Goal: Information Seeking & Learning: Check status

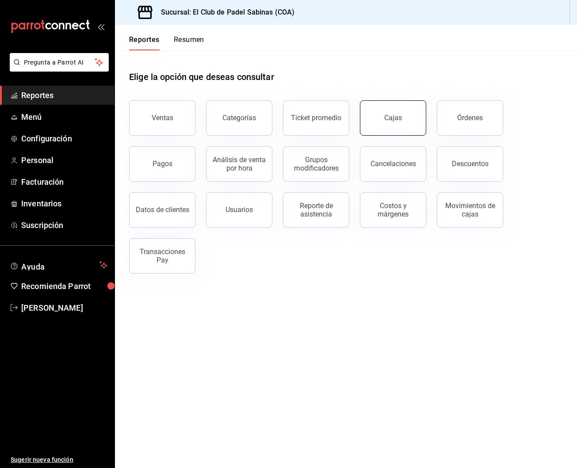
click at [370, 114] on button "Cajas" at bounding box center [393, 117] width 66 height 35
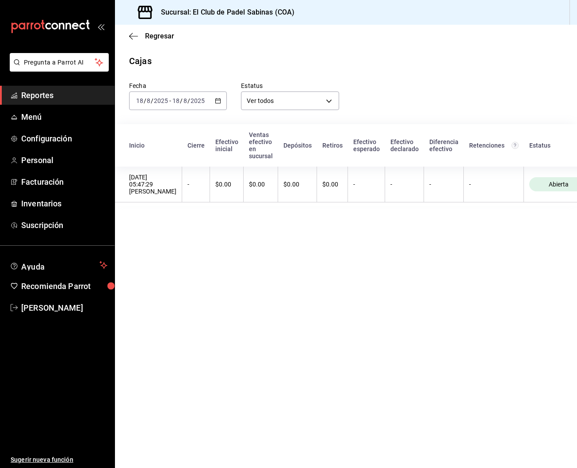
click at [220, 102] on icon "button" at bounding box center [218, 101] width 6 height 6
click at [186, 221] on li "Rango de fechas" at bounding box center [170, 227] width 83 height 20
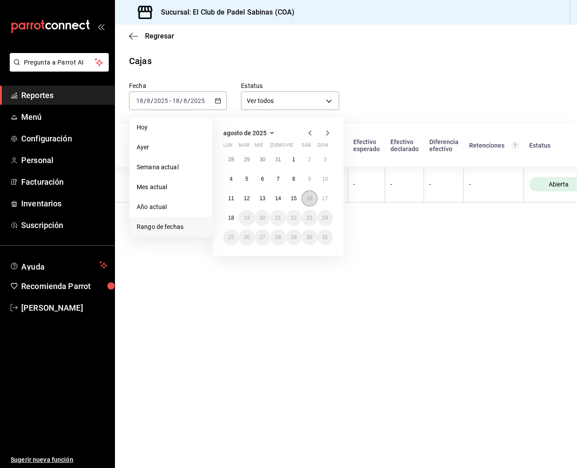
click at [308, 203] on button "16" at bounding box center [308, 198] width 15 height 16
click at [310, 199] on abbr "16" at bounding box center [309, 198] width 6 height 6
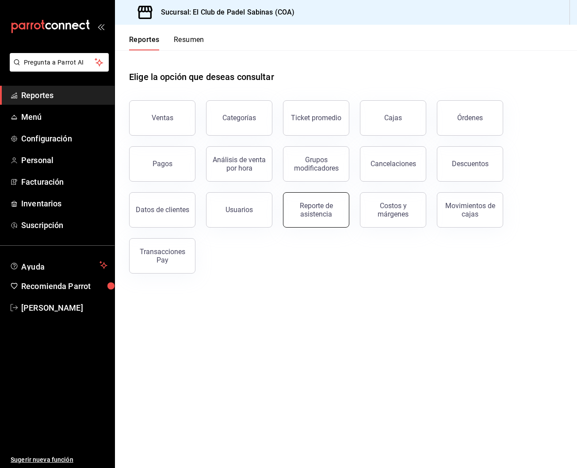
click at [316, 203] on div "Reporte de asistencia" at bounding box center [315, 209] width 55 height 17
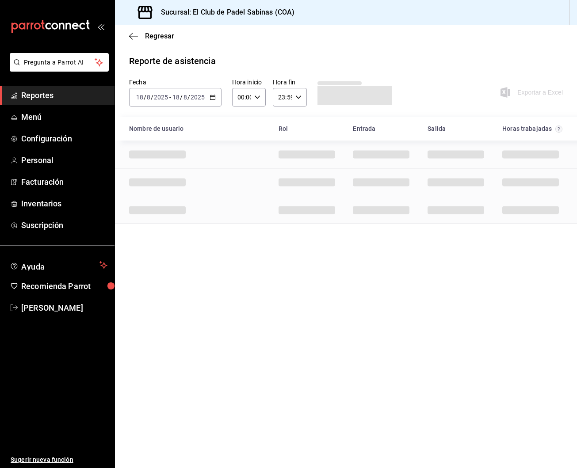
click at [216, 98] on div "2025-08-18 18 / 8 / 2025 - 2025-08-18 18 / 8 / 2025" at bounding box center [175, 97] width 92 height 19
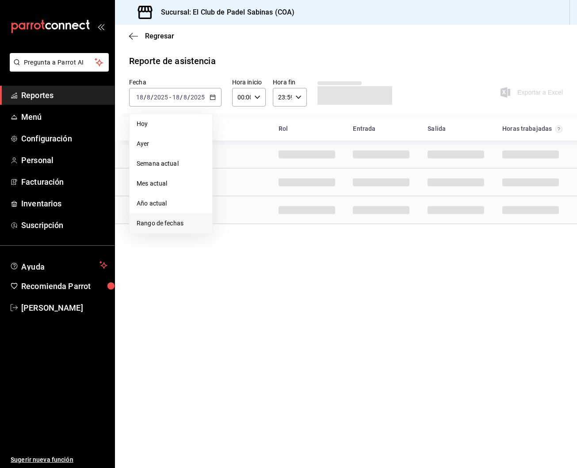
click at [173, 220] on span "Rango de fechas" at bounding box center [171, 223] width 68 height 9
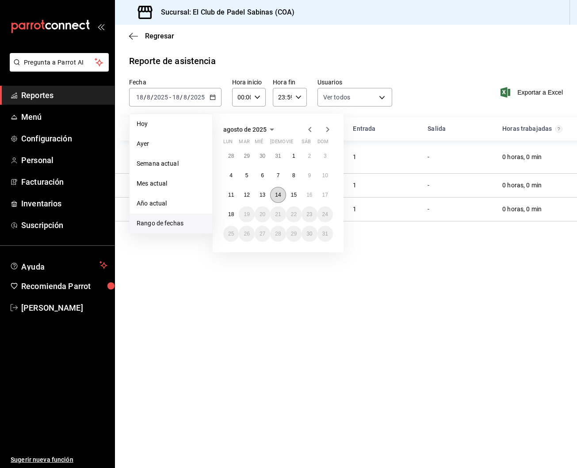
click at [277, 194] on abbr "14" at bounding box center [278, 195] width 6 height 6
click at [323, 190] on button "17" at bounding box center [324, 195] width 15 height 16
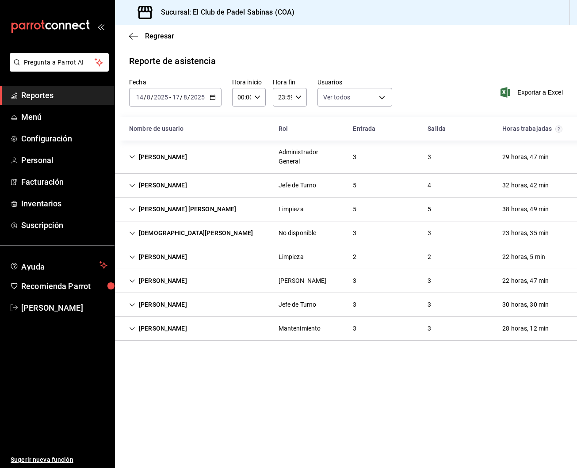
click at [258, 100] on icon "button" at bounding box center [257, 97] width 6 height 6
click at [241, 134] on span "15" at bounding box center [239, 130] width 3 height 7
click at [357, 163] on div at bounding box center [288, 234] width 577 height 468
click at [177, 159] on div "[PERSON_NAME]" at bounding box center [158, 157] width 72 height 16
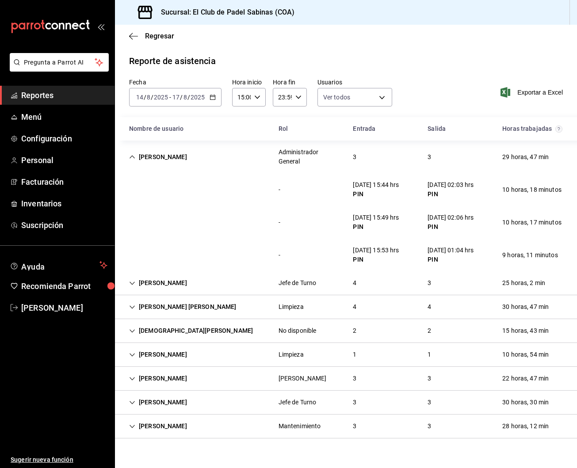
click at [160, 153] on div "[PERSON_NAME]" at bounding box center [158, 157] width 72 height 16
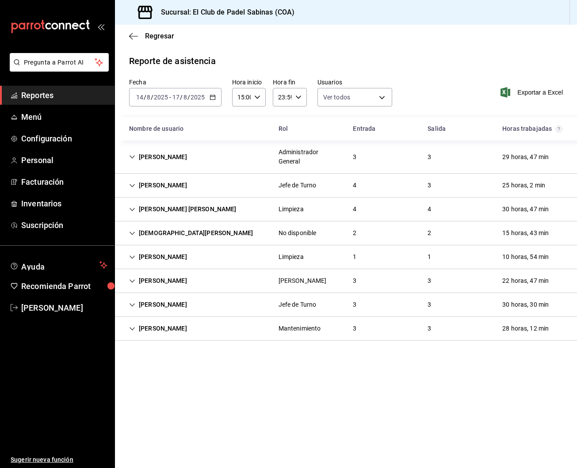
click at [162, 189] on div "Selena Tovar" at bounding box center [158, 185] width 72 height 16
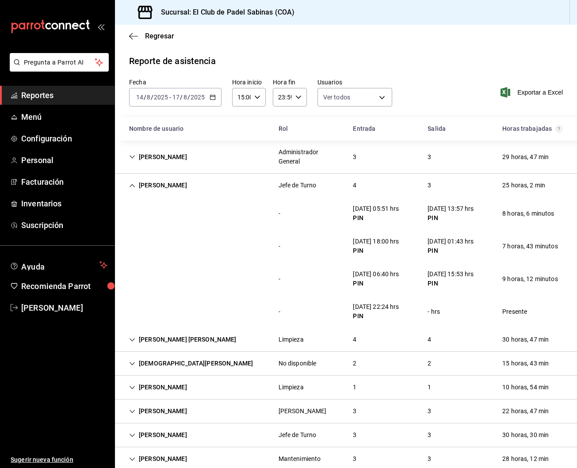
click at [162, 189] on div "Selena Tovar" at bounding box center [158, 185] width 72 height 16
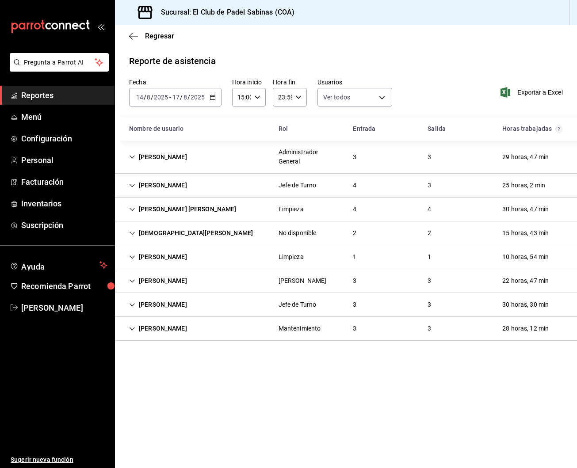
click at [167, 210] on div "Bertha Rosa Rivera" at bounding box center [182, 209] width 121 height 16
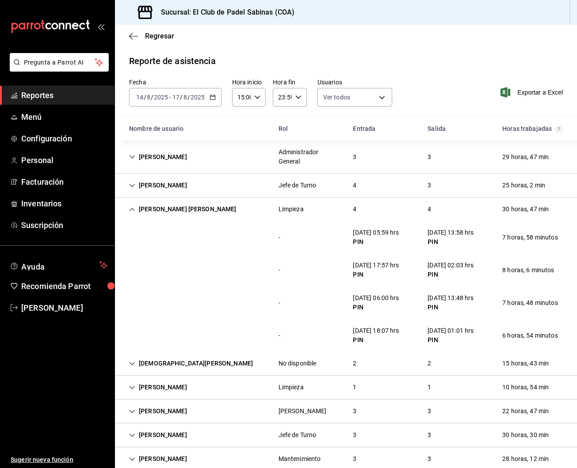
click at [161, 210] on div "Bertha Rosa Rivera" at bounding box center [182, 209] width 121 height 16
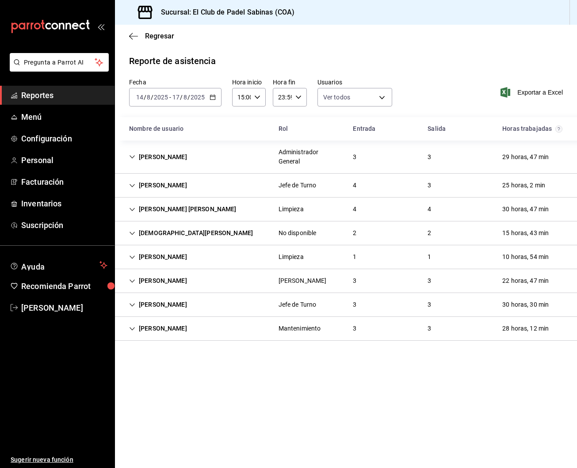
click at [172, 235] on div "Jesus Daniel Barco" at bounding box center [191, 233] width 138 height 16
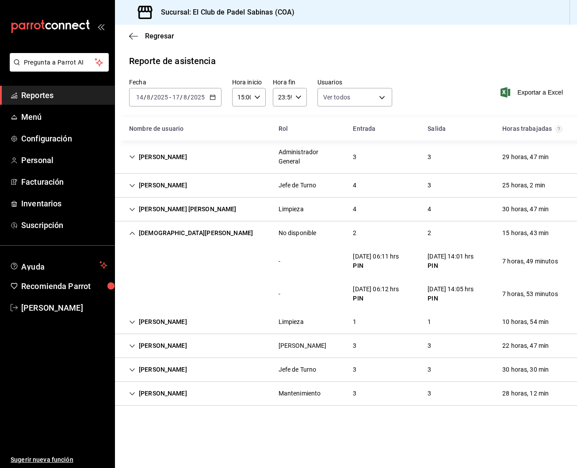
click at [172, 235] on div "Jesus Daniel Barco" at bounding box center [191, 233] width 138 height 16
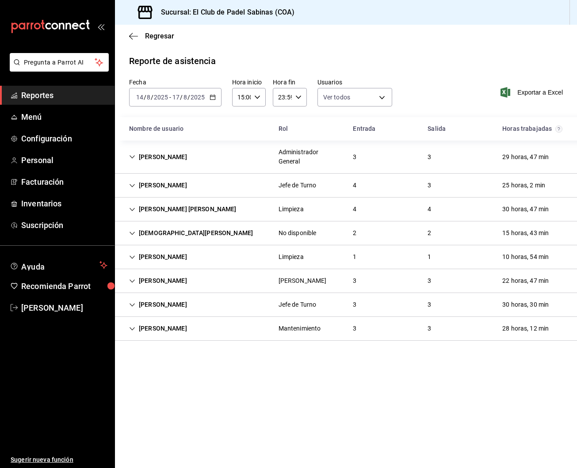
click at [162, 257] on div "Adriana Rocha Hernandez" at bounding box center [158, 257] width 72 height 16
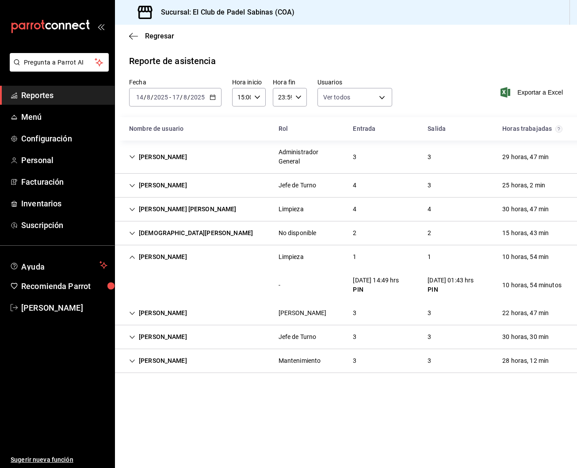
click at [162, 257] on div "Adriana Rocha Hernandez" at bounding box center [158, 257] width 72 height 16
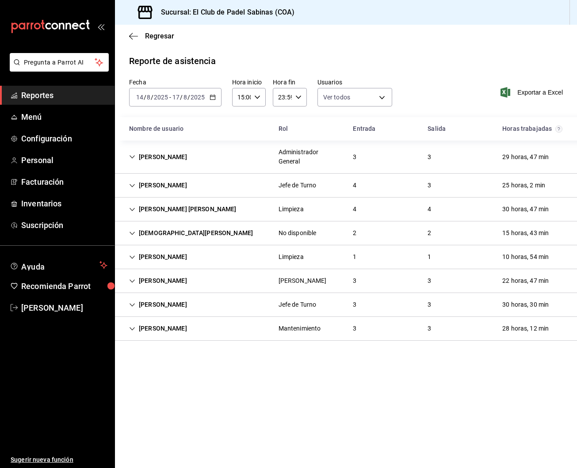
click at [158, 332] on div "Angel Santos" at bounding box center [158, 328] width 72 height 16
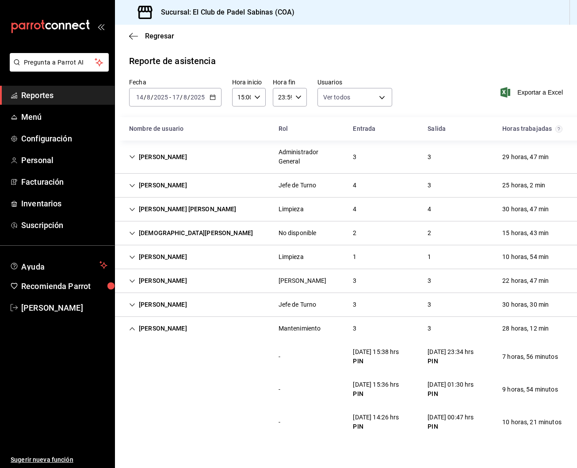
click at [158, 332] on div "Angel Santos" at bounding box center [158, 328] width 72 height 16
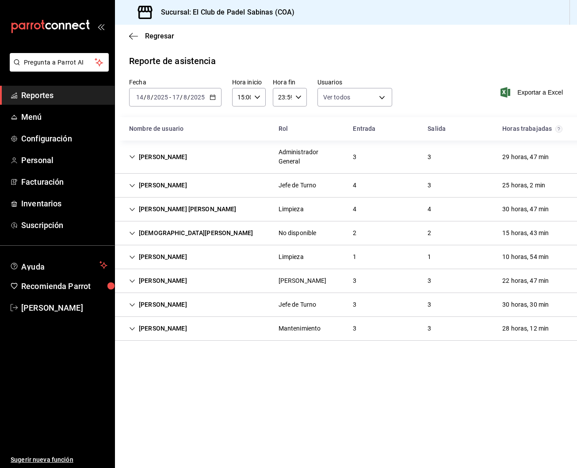
click at [162, 309] on div "Alejandro Treviño" at bounding box center [158, 304] width 72 height 16
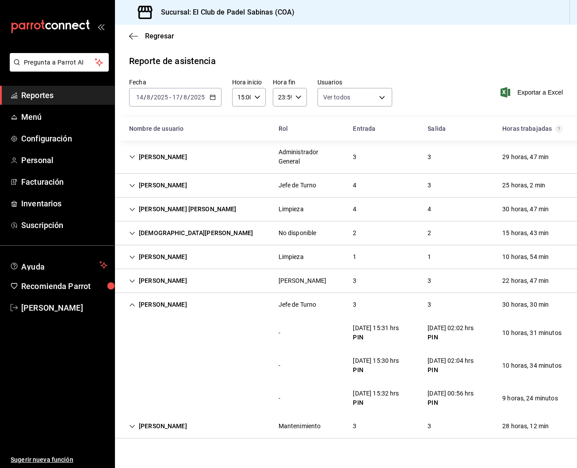
click at [163, 308] on div "Alejandro Treviño" at bounding box center [158, 304] width 72 height 16
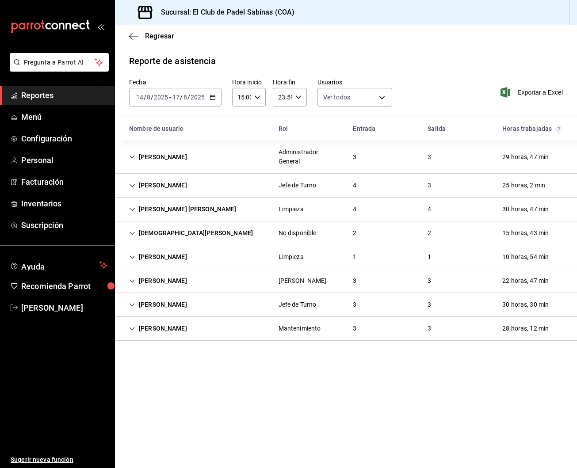
click at [169, 288] on div "Fidel Velador" at bounding box center [158, 281] width 72 height 16
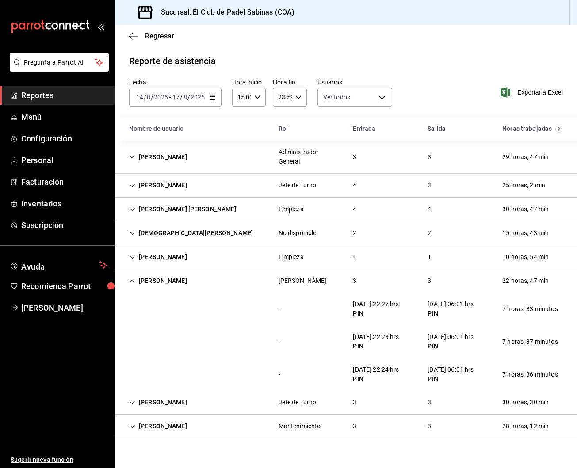
click at [167, 279] on div "Fidel Velador" at bounding box center [158, 281] width 72 height 16
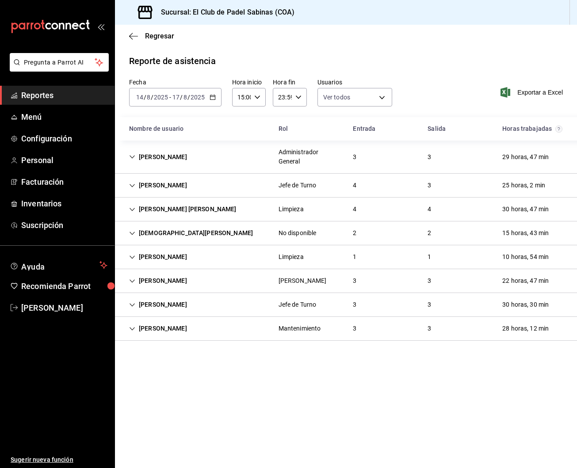
click at [217, 95] on div "2025-08-14 14 / 8 / 2025 - 2025-08-17 17 / 8 / 2025" at bounding box center [175, 97] width 92 height 19
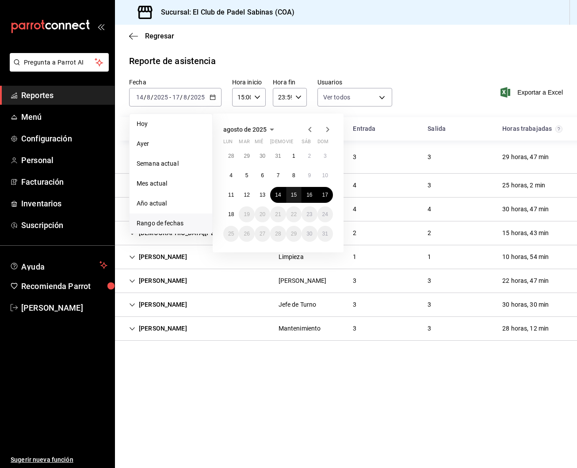
click at [296, 193] on abbr "15" at bounding box center [294, 195] width 6 height 6
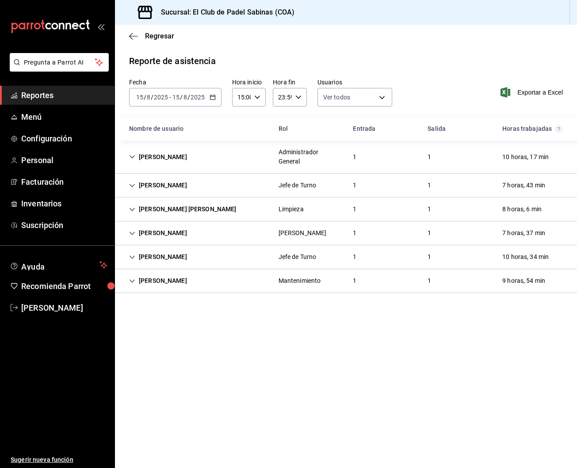
click at [258, 101] on div "15:00 Hora inicio" at bounding box center [249, 97] width 34 height 19
click at [244, 115] on button "14" at bounding box center [240, 106] width 14 height 18
type input "14:00"
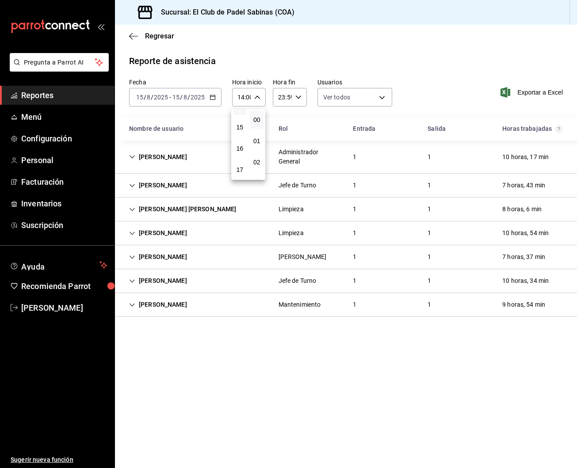
click at [211, 125] on div at bounding box center [288, 234] width 577 height 468
click at [269, 231] on div "Adriana Rocha Hernandez Limpieza 1 1 10 horas, 54 min" at bounding box center [346, 233] width 462 height 24
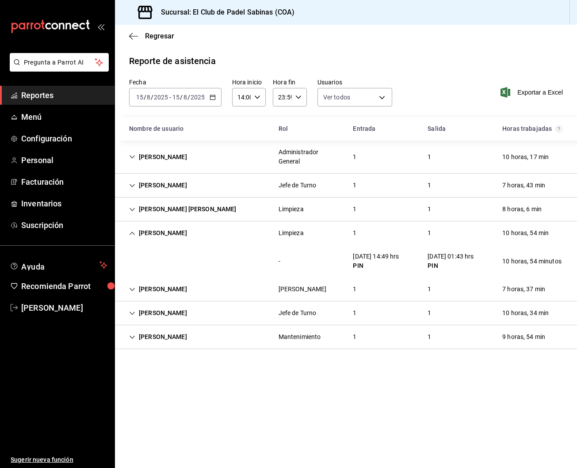
scroll to position [0, 0]
click at [262, 232] on div "Adriana Rocha Hernandez Limpieza 1 1 10 horas, 54 min" at bounding box center [346, 232] width 462 height 23
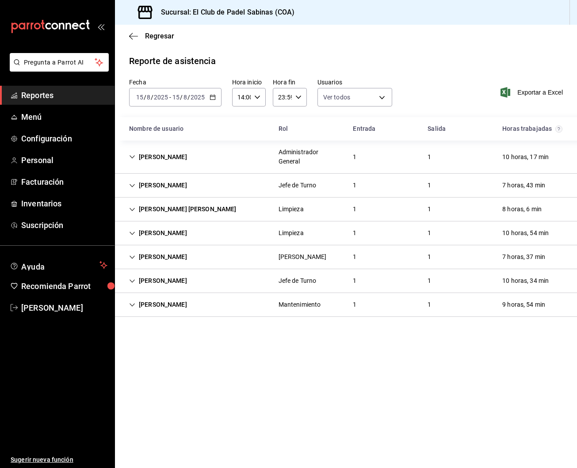
scroll to position [0, 0]
click at [212, 95] on \(Stroke\) "button" at bounding box center [212, 97] width 5 height 5
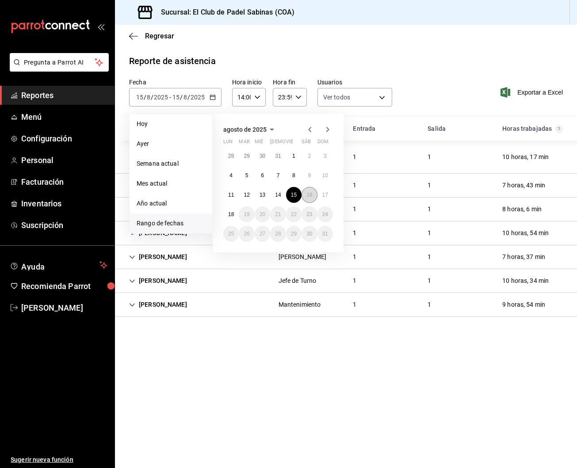
click at [306, 192] on button "16" at bounding box center [308, 195] width 15 height 16
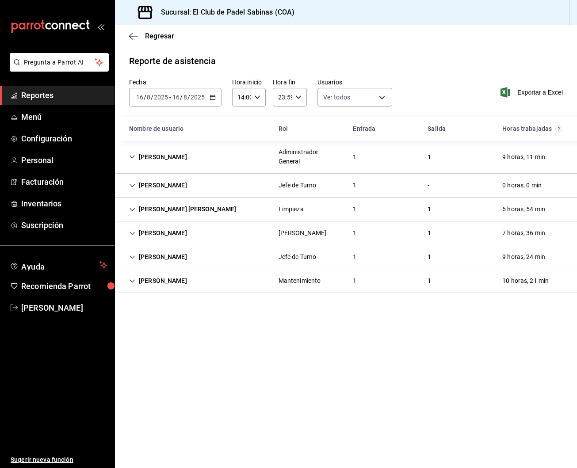
click at [216, 96] on div "2025-08-16 16 / 8 / 2025 - 2025-08-16 16 / 8 / 2025" at bounding box center [175, 97] width 92 height 19
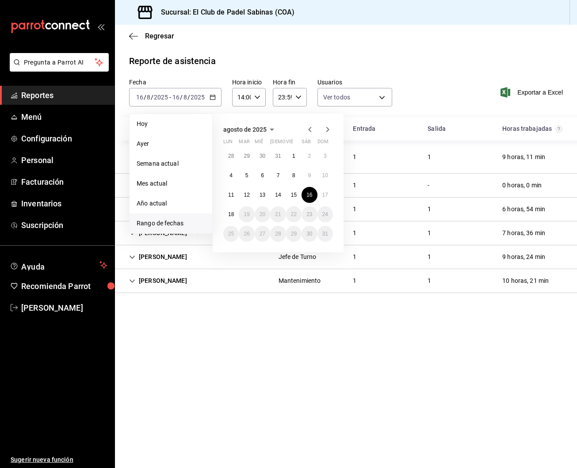
scroll to position [0, 0]
click at [277, 197] on abbr "14" at bounding box center [278, 195] width 6 height 6
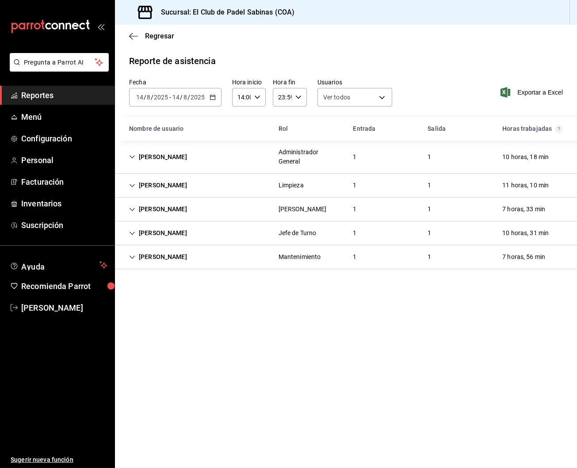
click at [232, 181] on div "Adriana Rocha Hernandez Limpieza 1 1 11 horas, 10 min" at bounding box center [346, 186] width 462 height 24
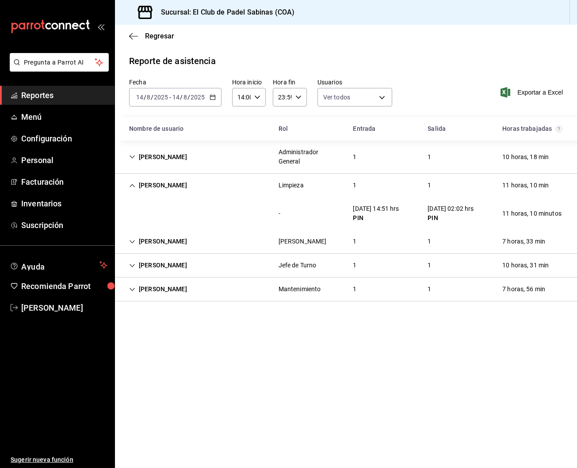
click at [231, 186] on div "Adriana Rocha Hernandez Limpieza 1 1 11 horas, 10 min" at bounding box center [346, 185] width 462 height 23
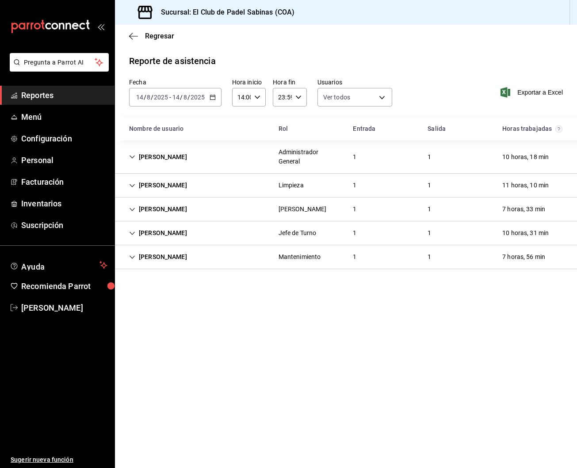
click at [212, 97] on \(Stroke\) "button" at bounding box center [212, 96] width 5 height 0
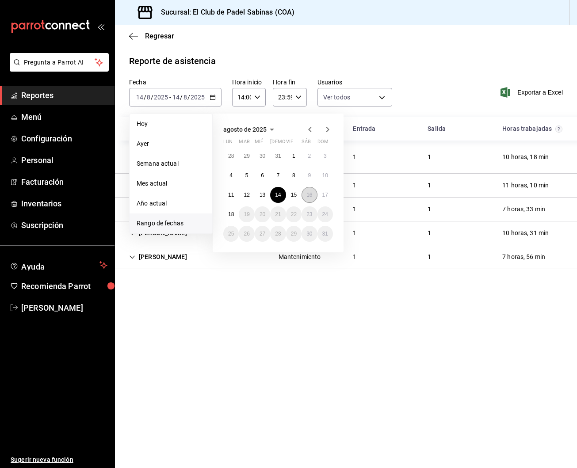
click at [310, 197] on abbr "16" at bounding box center [309, 195] width 6 height 6
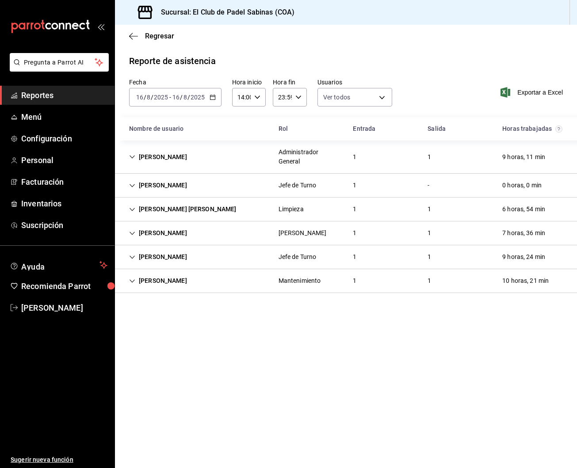
scroll to position [0, 0]
